Goal: Find contact information: Find contact information

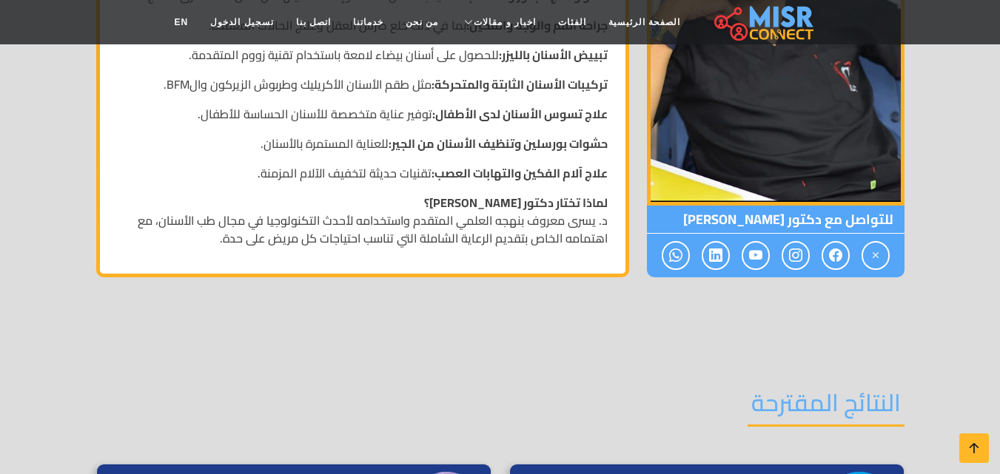
scroll to position [1243, 0]
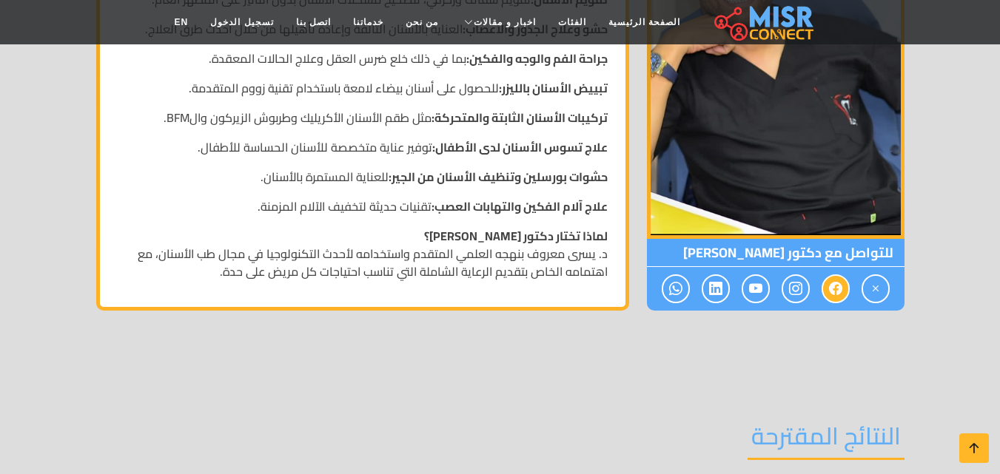
click at [844, 287] on link at bounding box center [835, 289] width 28 height 29
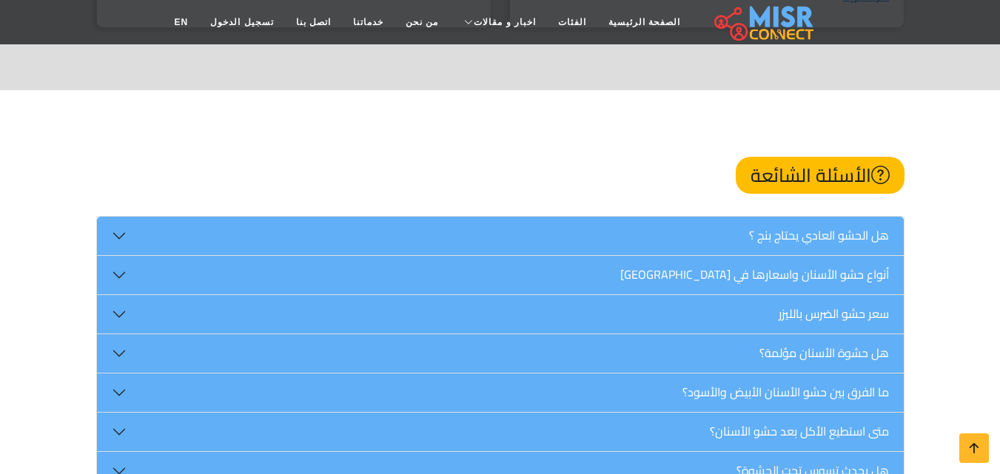
scroll to position [1658, 0]
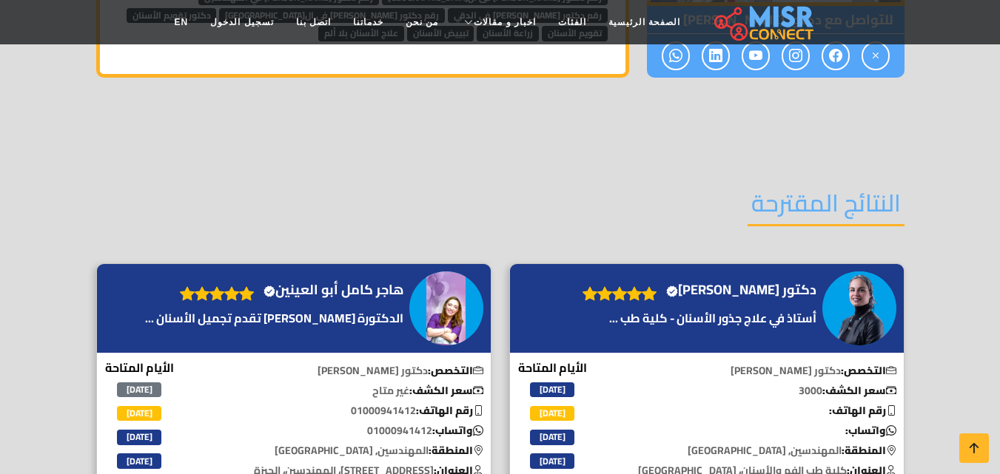
scroll to position [1650, 0]
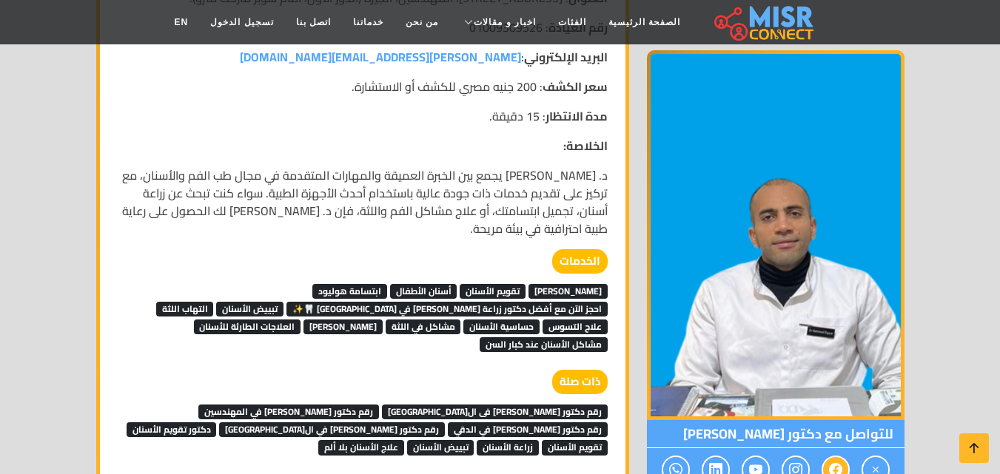
click at [845, 456] on span at bounding box center [835, 470] width 28 height 29
click at [842, 456] on span at bounding box center [835, 470] width 28 height 29
click at [841, 458] on icon at bounding box center [835, 470] width 13 height 24
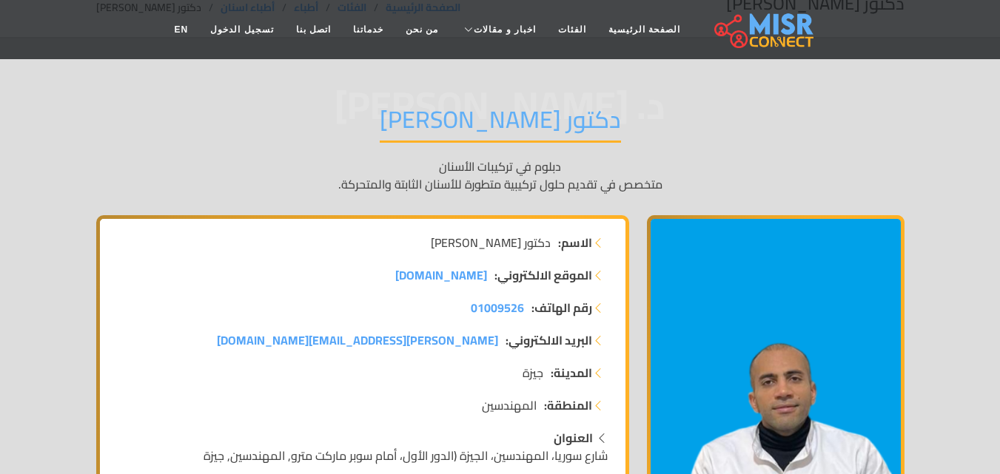
scroll to position [0, 0]
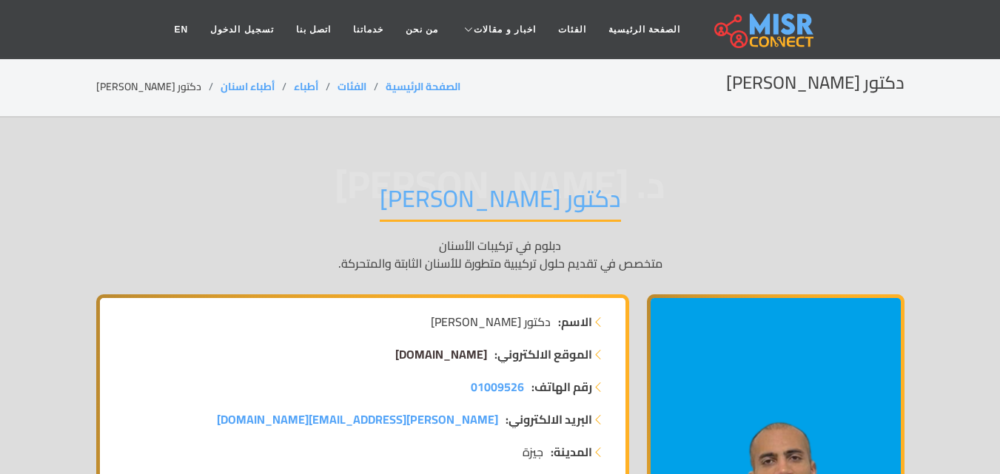
click at [395, 359] on span "MahmoudEl-Gaiar.com" at bounding box center [441, 354] width 92 height 22
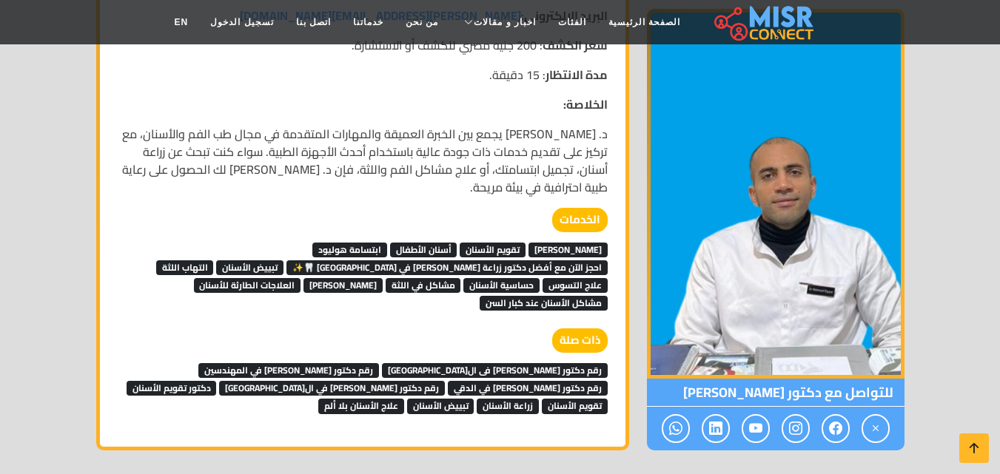
scroll to position [1650, 0]
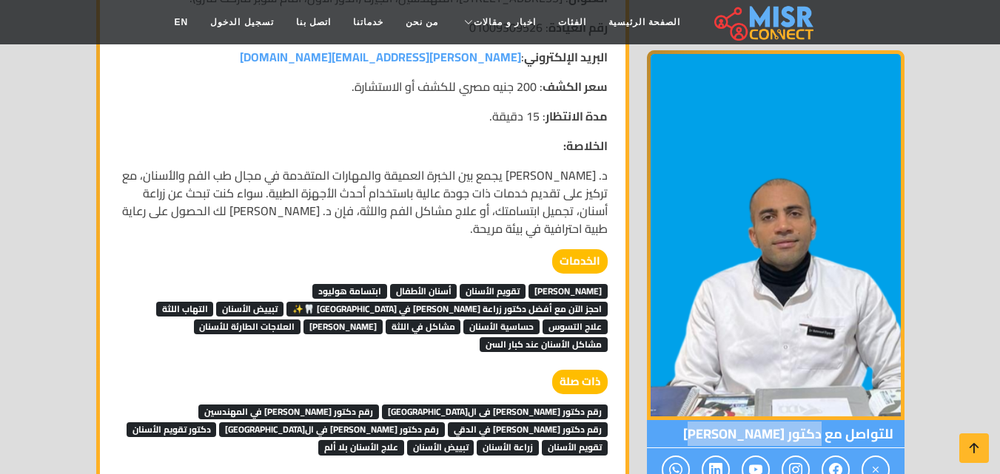
drag, startPoint x: 693, startPoint y: 398, endPoint x: 819, endPoint y: 397, distance: 125.8
click at [819, 420] on span "للتواصل مع دكتور محمود الجيار" at bounding box center [776, 434] width 258 height 28
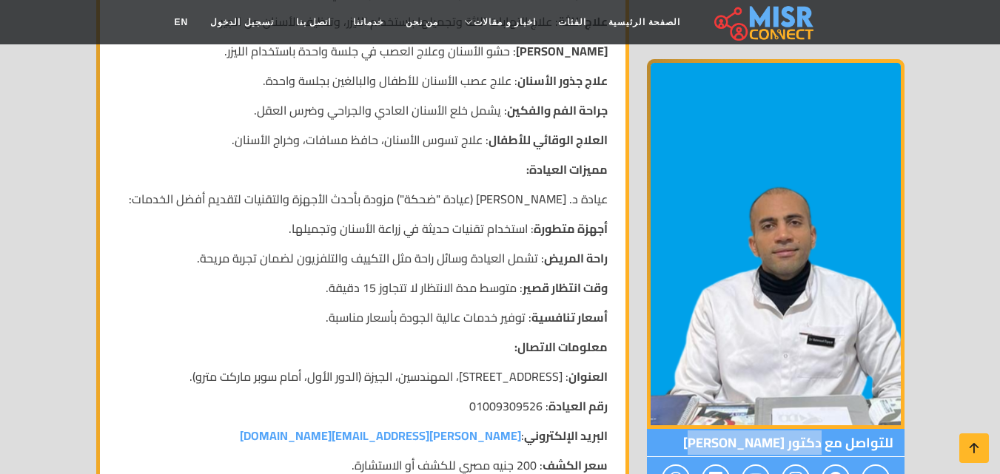
scroll to position [1273, 0]
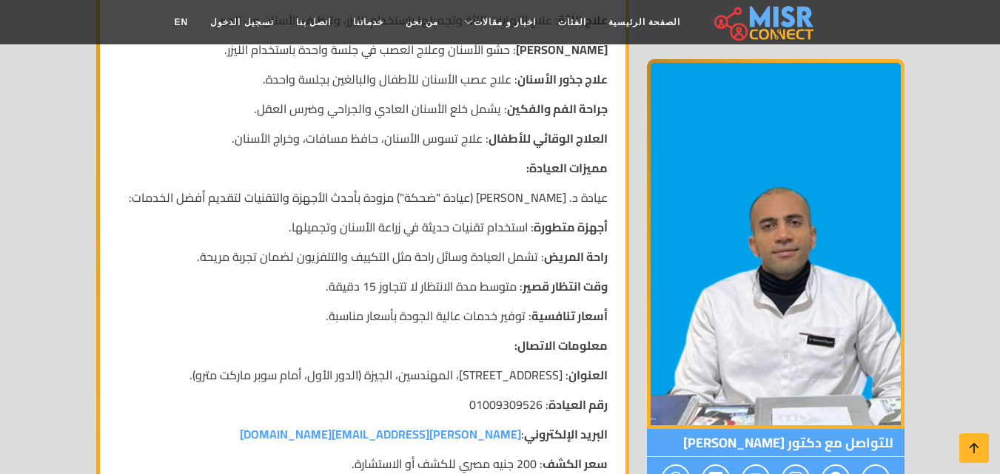
click at [508, 396] on p "رقم العيادة : 01009309526" at bounding box center [363, 405] width 490 height 18
click at [517, 396] on p "رقم العيادة : 01009309526" at bounding box center [363, 405] width 490 height 18
click at [514, 396] on p "رقم العيادة : 01009309526" at bounding box center [363, 405] width 490 height 18
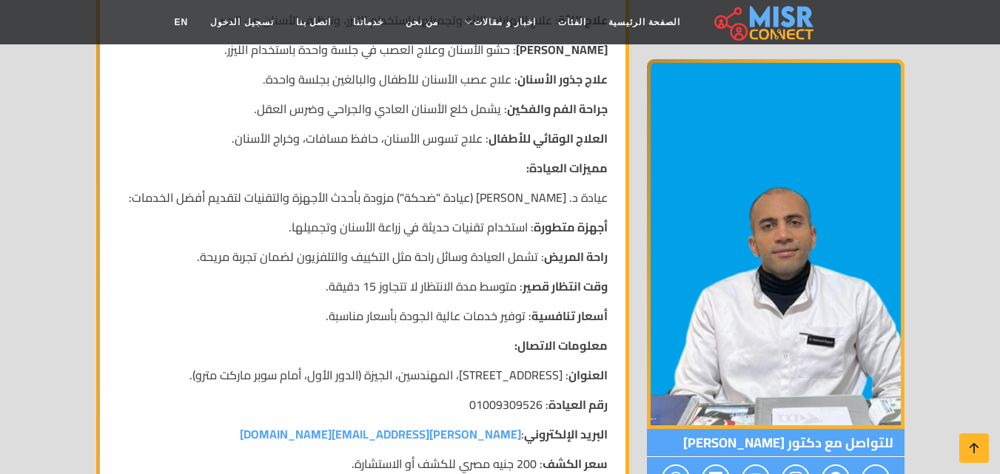
click at [453, 396] on p "رقم العيادة : 01009309526" at bounding box center [363, 405] width 490 height 18
drag, startPoint x: 456, startPoint y: 382, endPoint x: 543, endPoint y: 392, distance: 87.9
click at [543, 396] on p "رقم العيادة : 01009309526" at bounding box center [363, 405] width 490 height 18
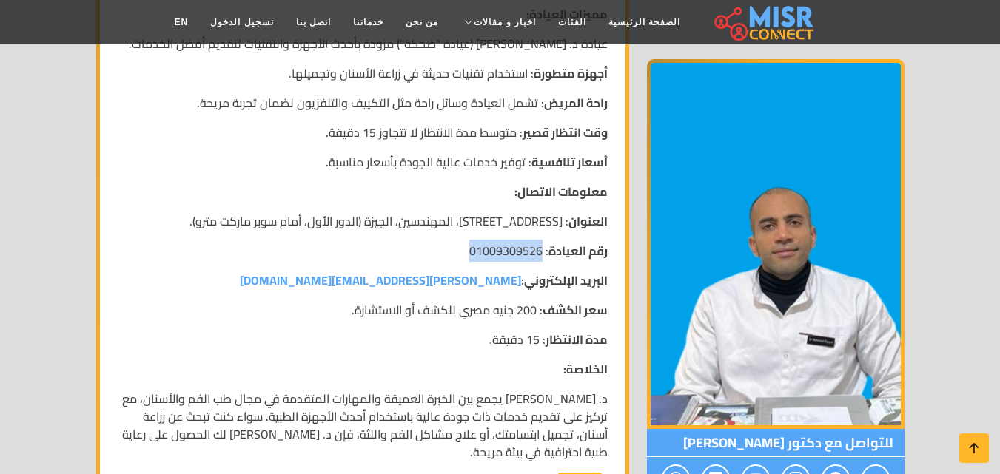
scroll to position [1451, 0]
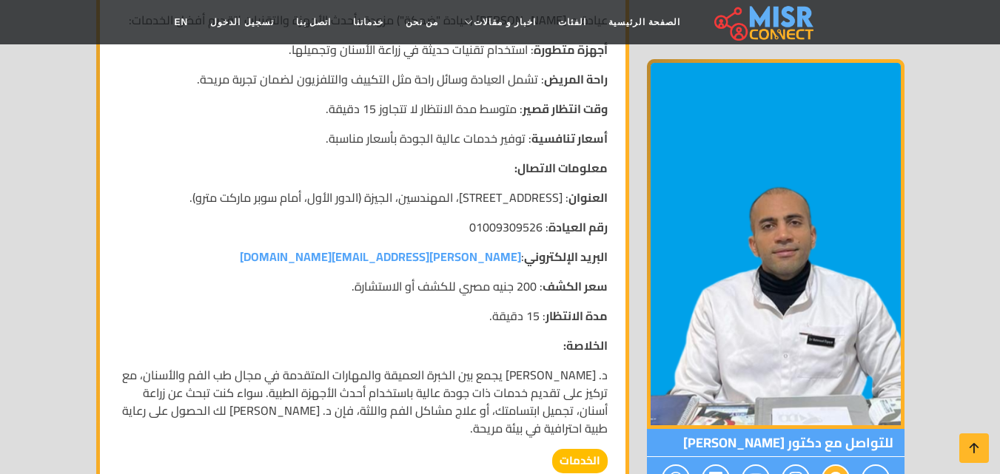
click at [833, 467] on icon at bounding box center [835, 479] width 13 height 24
click at [833, 466] on span at bounding box center [835, 479] width 28 height 29
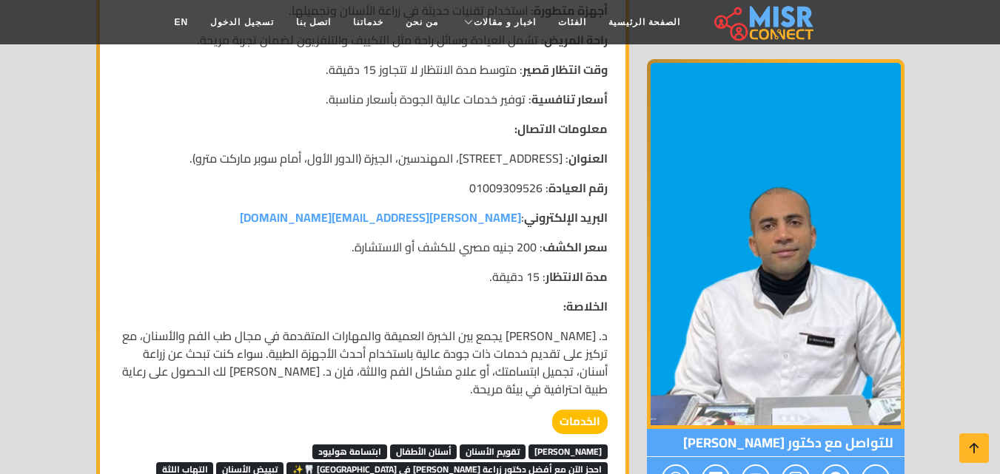
scroll to position [1502, 0]
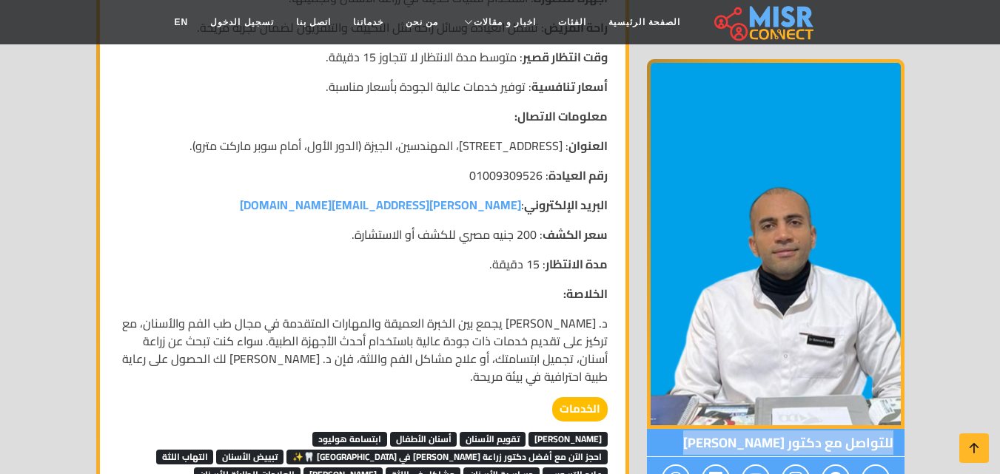
drag, startPoint x: 833, startPoint y: 466, endPoint x: 811, endPoint y: 448, distance: 28.4
click at [811, 448] on div "للتواصل مع دكتور محمود الجيار" at bounding box center [776, 465] width 258 height 72
click at [676, 451] on span "للتواصل مع دكتور محمود الجيار" at bounding box center [776, 443] width 258 height 28
drag, startPoint x: 712, startPoint y: 446, endPoint x: 822, endPoint y: 447, distance: 110.3
click at [822, 447] on span "للتواصل مع دكتور محمود الجيار" at bounding box center [776, 443] width 258 height 28
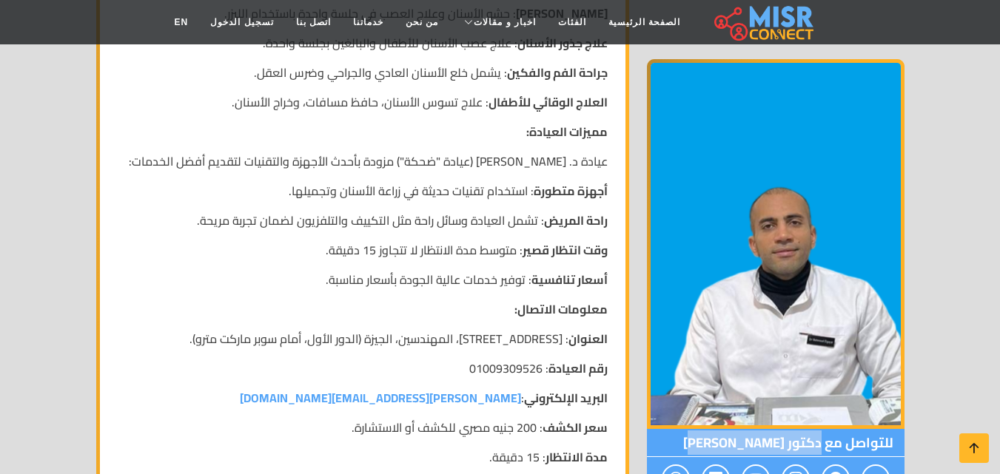
scroll to position [1362, 0]
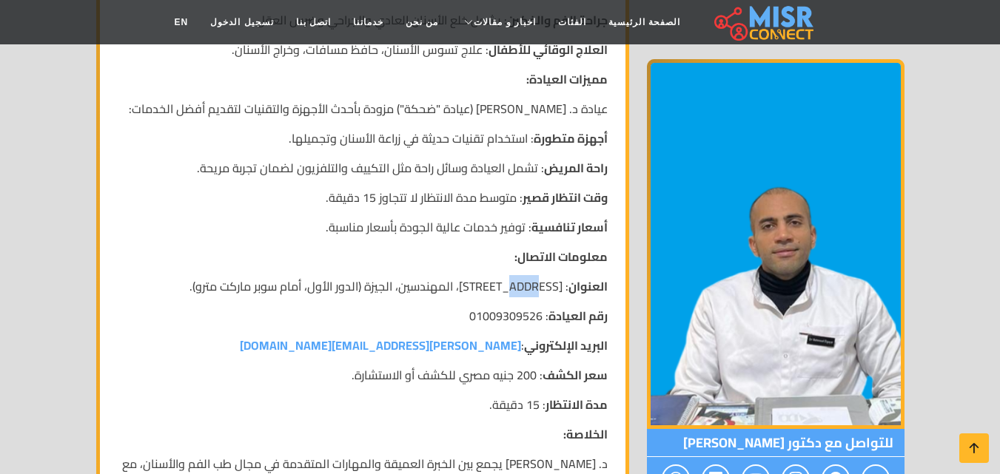
drag, startPoint x: 497, startPoint y: 266, endPoint x: 520, endPoint y: 272, distance: 23.5
click at [520, 278] on p "العنوان : 43 شارع سوريا، المهندسين، الجيزة (الدور الأول، أمام سوبر ماركت مترو)." at bounding box center [363, 287] width 490 height 18
click at [494, 278] on p "العنوان : 43 شارع سوريا، المهندسين، الجيزة (الدور الأول، أمام سوبر ماركت مترو)." at bounding box center [363, 287] width 490 height 18
drag, startPoint x: 494, startPoint y: 270, endPoint x: 565, endPoint y: 269, distance: 71.8
click at [565, 278] on p "العنوان : 43 شارع سوريا، المهندسين، الجيزة (الدور الأول، أمام سوبر ماركت مترو)." at bounding box center [363, 287] width 490 height 18
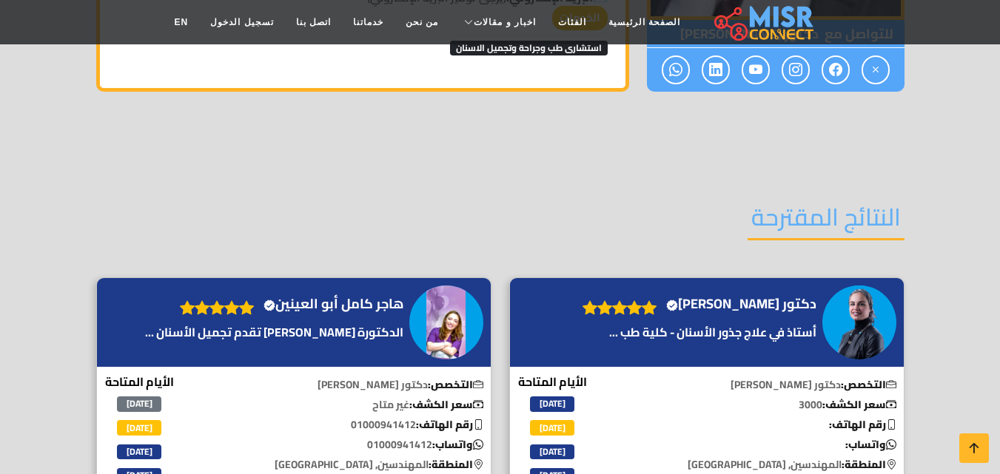
scroll to position [1878, 0]
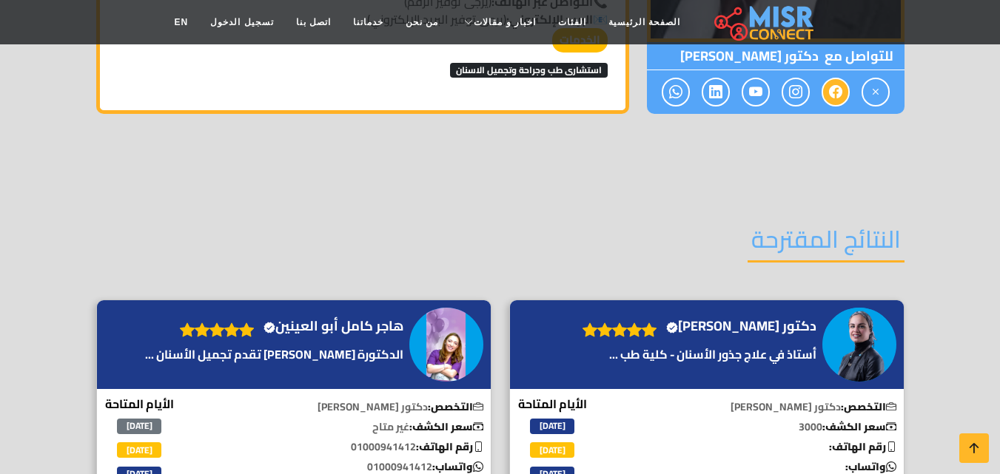
click at [830, 102] on icon at bounding box center [835, 92] width 13 height 24
